Goal: Task Accomplishment & Management: Complete application form

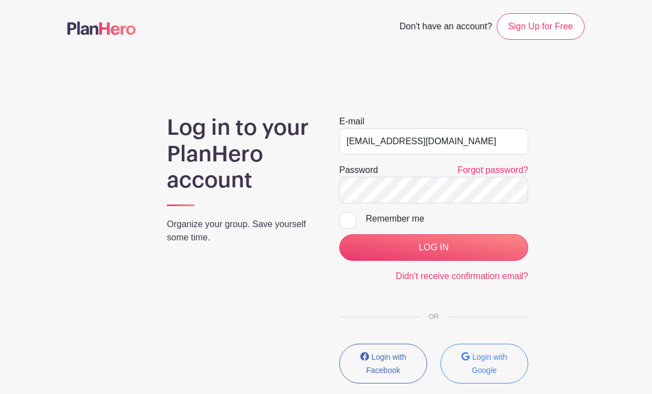
click at [441, 239] on input "LOG IN" at bounding box center [433, 247] width 189 height 27
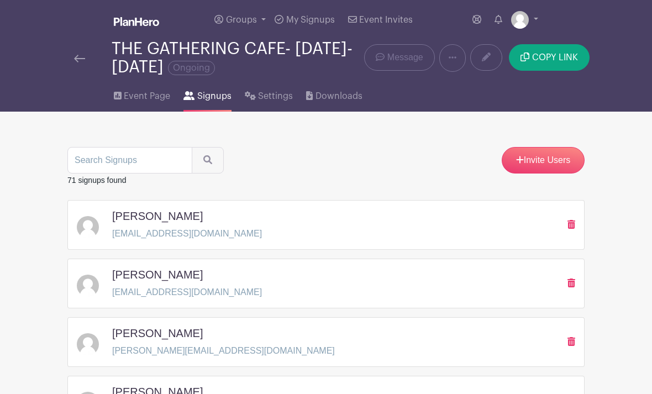
click at [150, 92] on span "Event Page" at bounding box center [147, 96] width 46 height 13
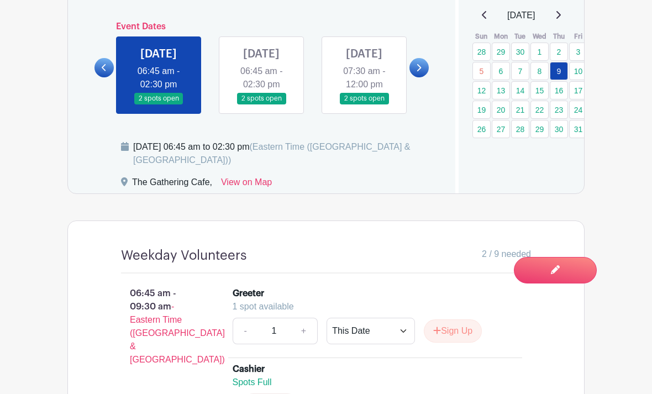
scroll to position [711, 0]
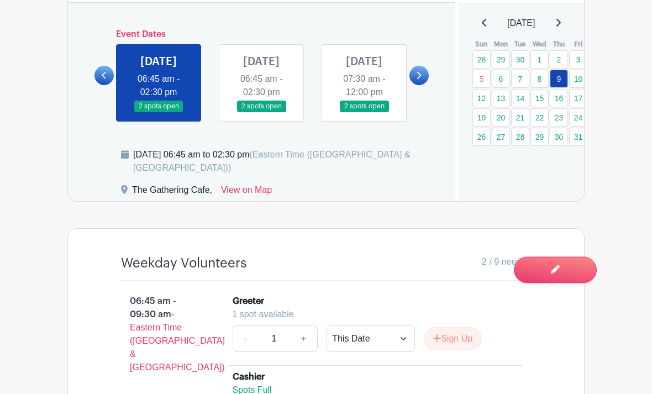
click at [261, 113] on link at bounding box center [261, 113] width 0 height 0
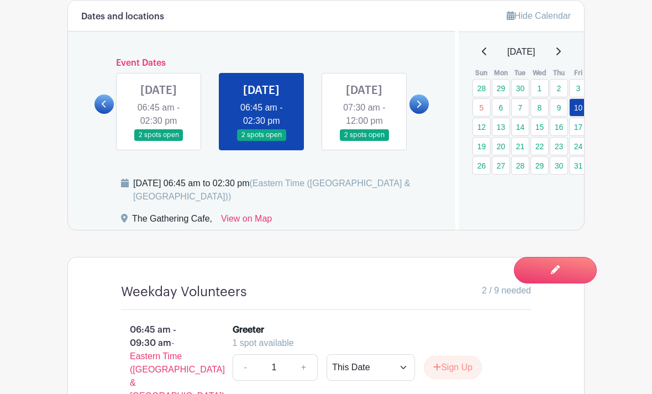
scroll to position [681, 0]
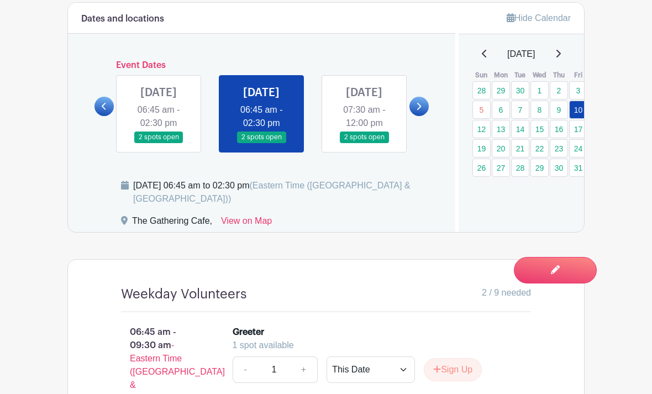
click at [413, 113] on link at bounding box center [419, 106] width 19 height 19
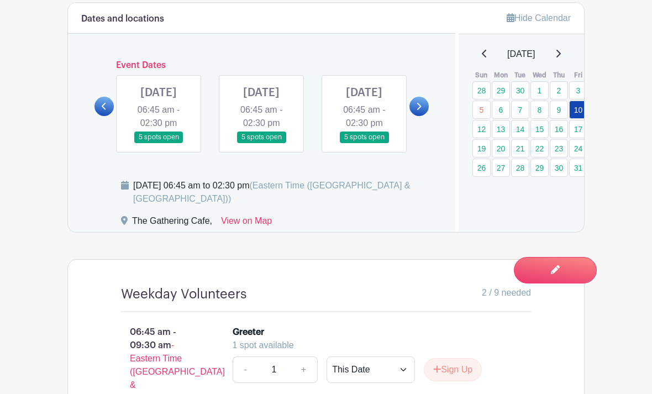
click at [159, 143] on link at bounding box center [159, 143] width 0 height 0
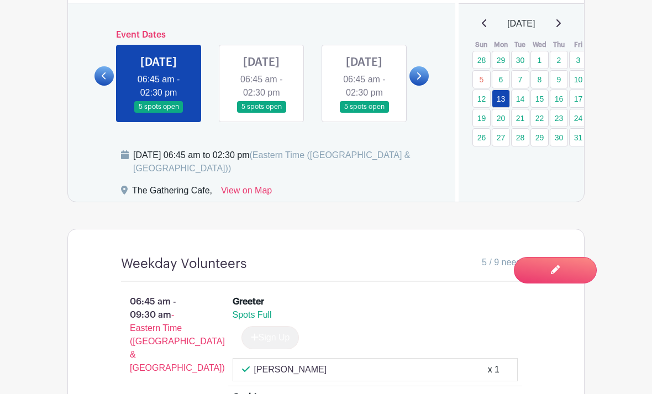
scroll to position [710, 0]
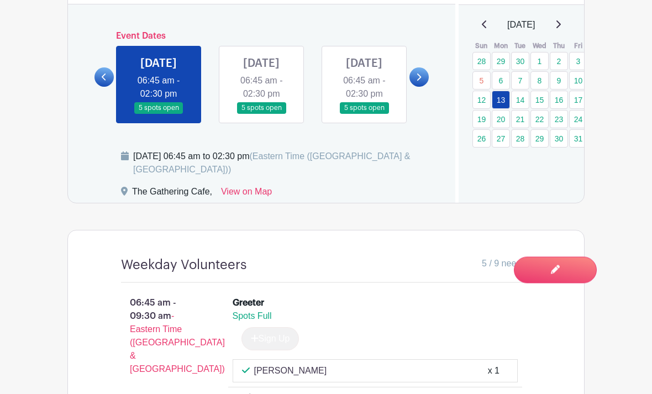
click at [261, 114] on link at bounding box center [261, 114] width 0 height 0
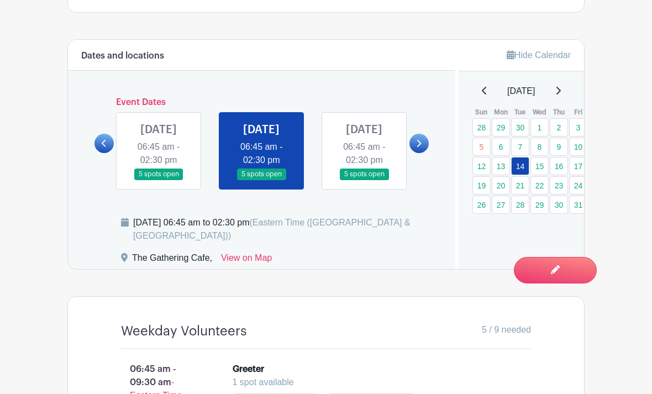
scroll to position [625, 0]
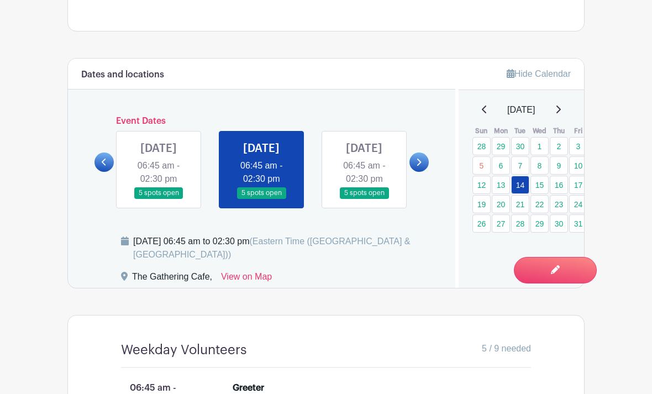
click at [364, 199] on link at bounding box center [364, 199] width 0 height 0
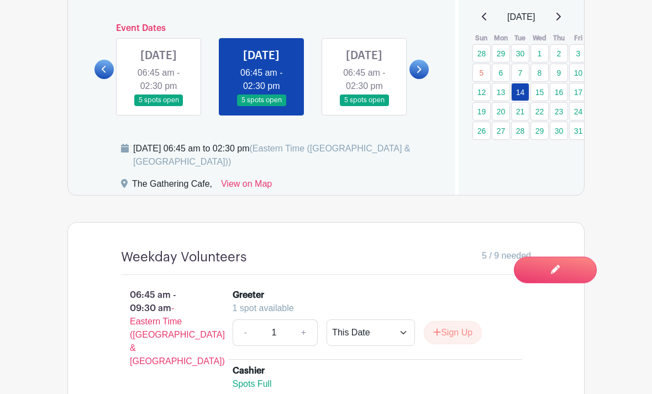
scroll to position [725, 0]
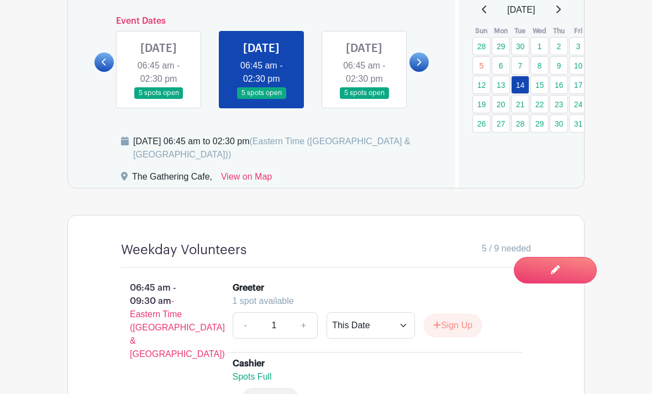
click at [364, 99] on link at bounding box center [364, 99] width 0 height 0
click at [543, 90] on link "15" at bounding box center [540, 85] width 18 height 18
click at [541, 87] on link "15" at bounding box center [540, 85] width 18 height 18
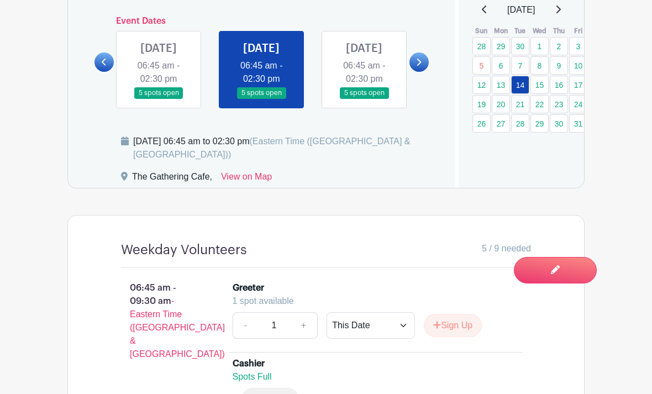
click at [364, 99] on link at bounding box center [364, 99] width 0 height 0
click at [537, 91] on link "15" at bounding box center [540, 85] width 18 height 18
click at [540, 85] on link "15" at bounding box center [540, 85] width 18 height 18
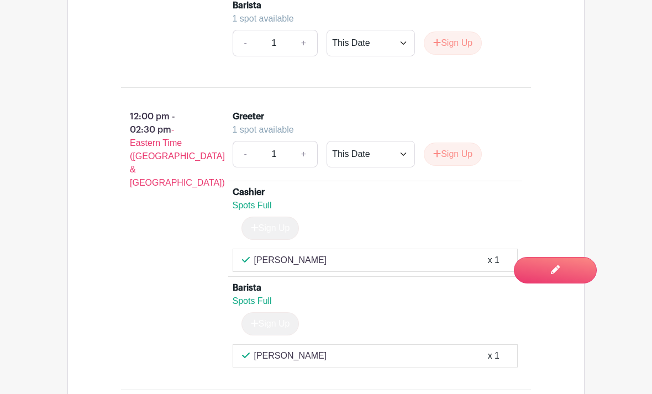
scroll to position [1461, 0]
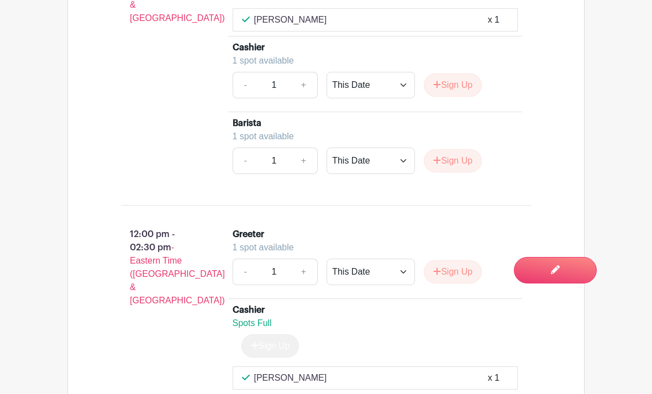
scroll to position [1326, 0]
